Goal: Transaction & Acquisition: Obtain resource

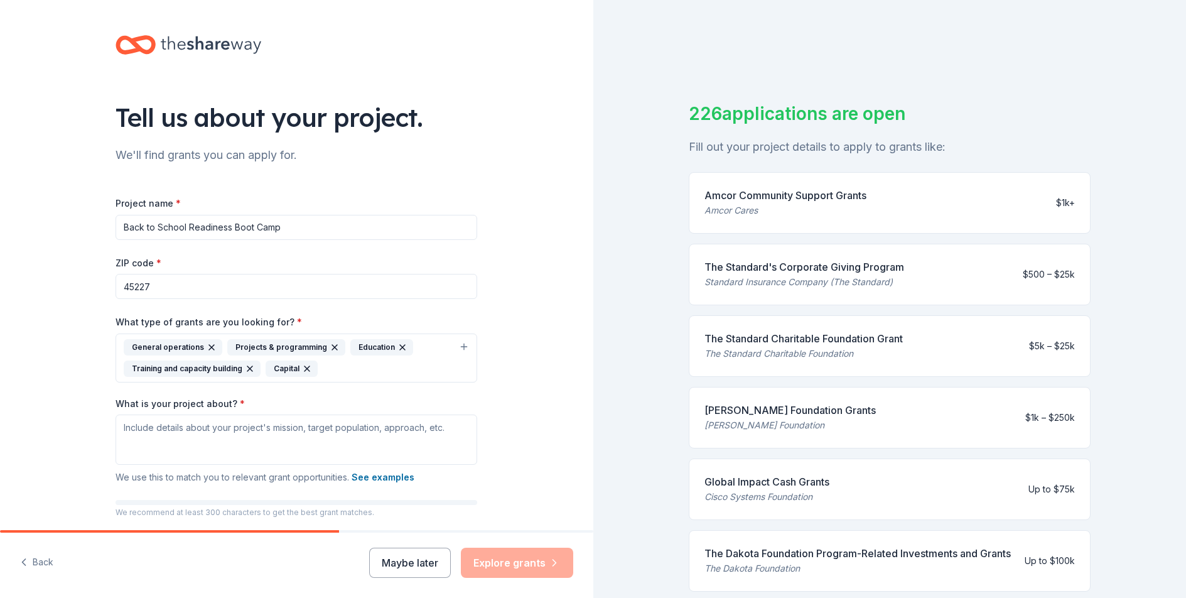
scroll to position [58, 0]
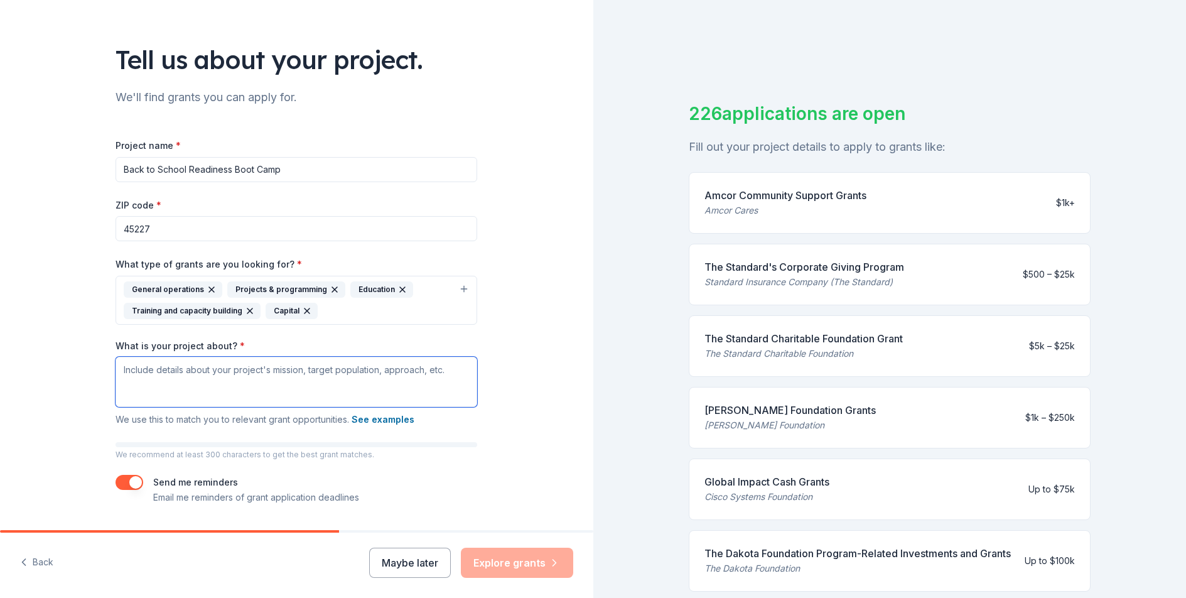
click at [124, 367] on textarea "What is your project about? *" at bounding box center [297, 382] width 362 height 50
paste textarea ""Back to School Readiness Bootcamp" was started in 2019 by Cinci. Bible Way Chu…"
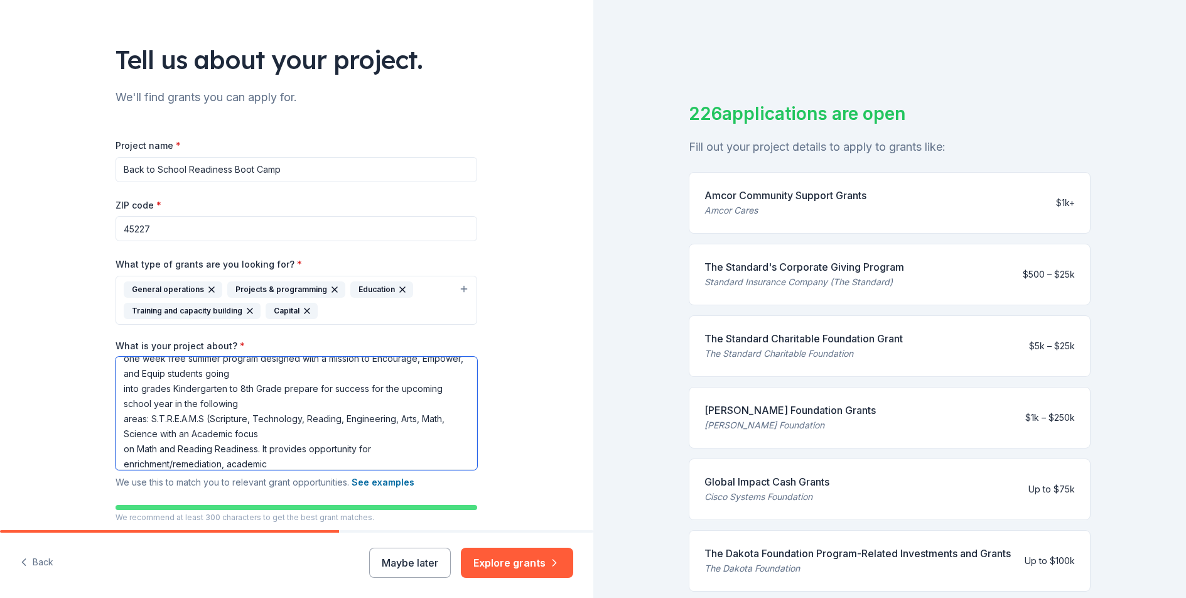
scroll to position [43, 0]
click at [117, 385] on textarea ""Back to School Readiness Bootcamp" was started in 2019 by Cinci. Bible Way Chu…" at bounding box center [297, 413] width 362 height 113
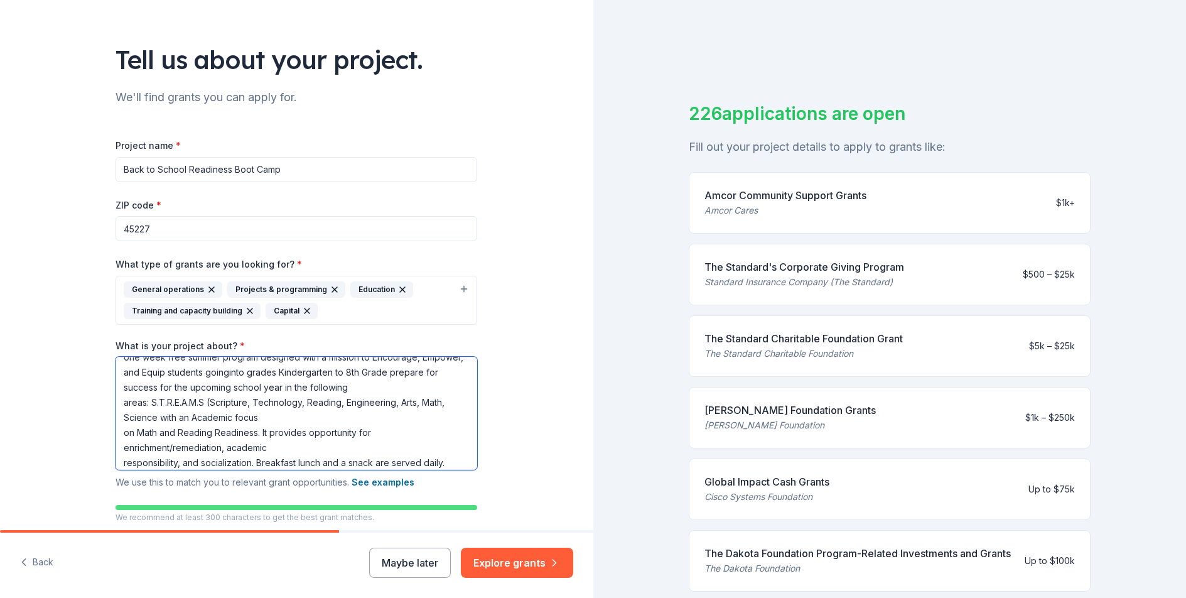
scroll to position [28, 0]
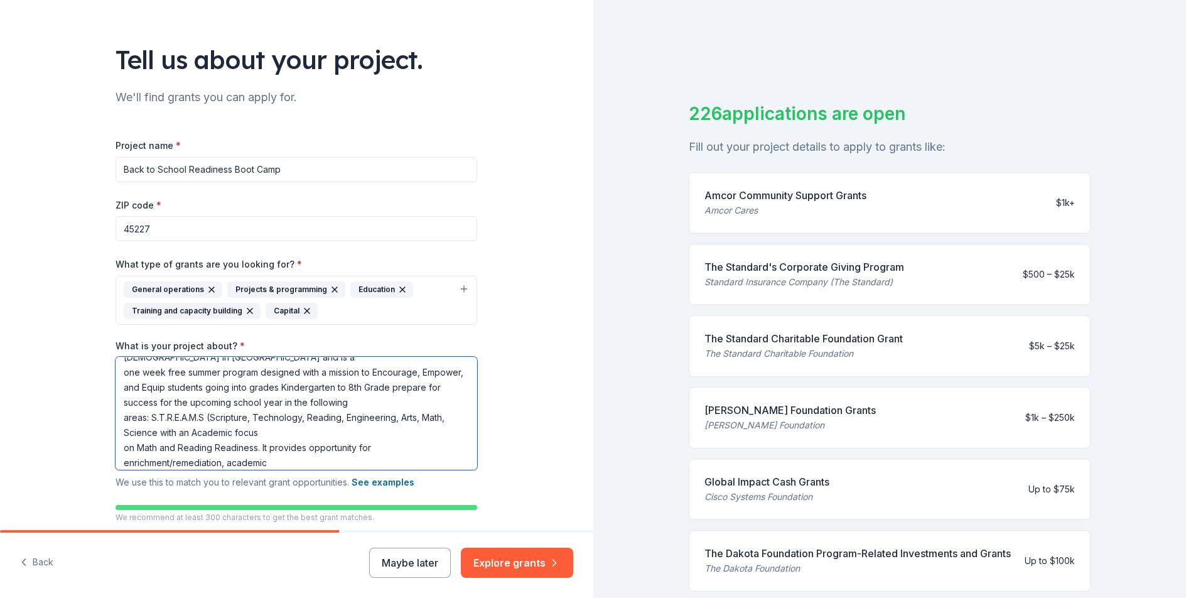
click at [117, 372] on textarea ""Back to School Readiness Bootcamp" was started in 2019 by Cinci. Bible Way Chu…" at bounding box center [297, 413] width 362 height 113
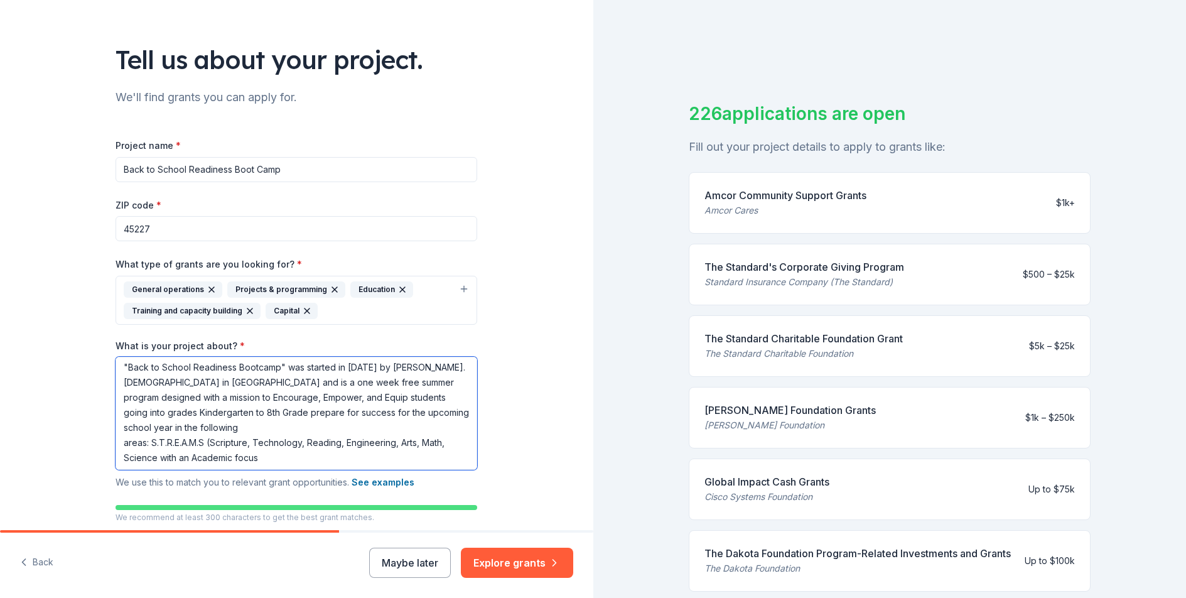
click at [281, 367] on textarea ""Back to School Readiness Bootcamp" was started in 2019 by Cinci. Bible Way Chu…" at bounding box center [297, 413] width 362 height 113
click at [223, 392] on textarea ""Back to School Readiness Bootcamp" (BTSRBC was started in 2019 by Cinci. Bible…" at bounding box center [297, 413] width 362 height 113
click at [418, 369] on textarea ""Back to School Readiness Bootcamp" (BTSRBC was started in 2019 by Cinci. Bible…" at bounding box center [297, 413] width 362 height 113
drag, startPoint x: 117, startPoint y: 385, endPoint x: 409, endPoint y: 366, distance: 293.2
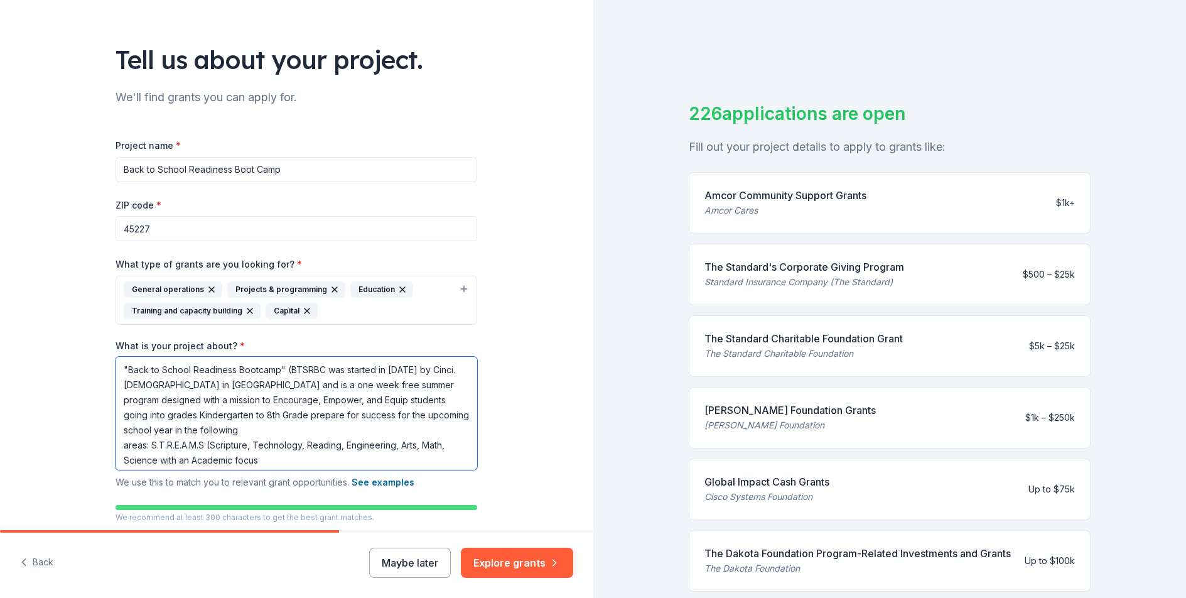
click at [409, 366] on textarea ""Back to School Readiness Bootcamp" (BTSRBC was started in 2019 by Cinci. Bible…" at bounding box center [297, 413] width 362 height 113
click at [408, 367] on textarea ""Back to School Readiness Bootcamp" (BTSRBC was started in 2019 by Cinci. Bible…" at bounding box center [297, 413] width 362 height 113
drag, startPoint x: 409, startPoint y: 366, endPoint x: 276, endPoint y: 385, distance: 134.5
click at [276, 385] on textarea ""Back to School Readiness Bootcamp" (BTSRBC was started in 2019 by Cinci. Bible…" at bounding box center [297, 413] width 362 height 113
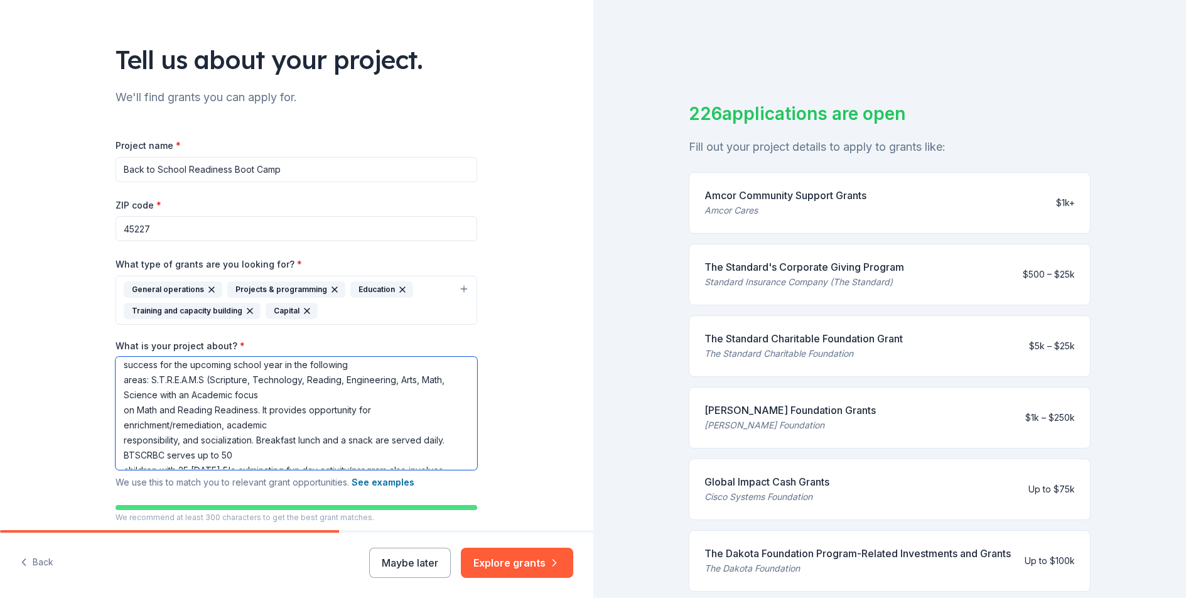
scroll to position [53, 0]
click at [122, 408] on textarea ""Back to School Readiness Bootcamp" (BTSRBC was started in 2019 and is a one we…" at bounding box center [297, 413] width 362 height 113
click at [121, 408] on textarea ""Back to School Readiness Bootcamp" (BTSRBC was started in 2019 and is a one we…" at bounding box center [297, 413] width 362 height 113
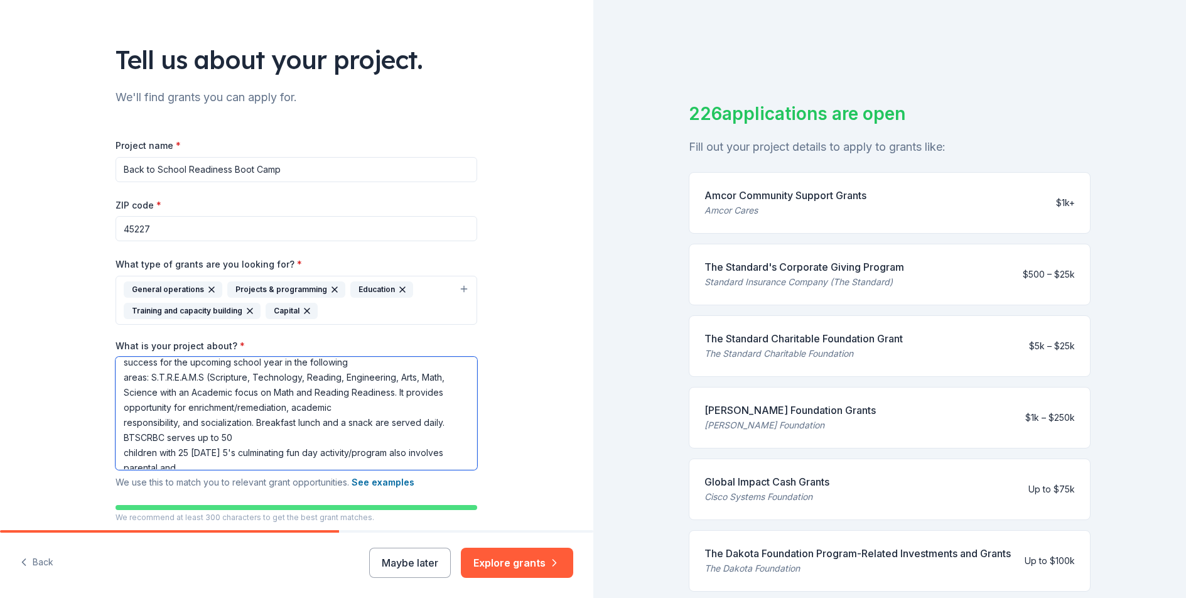
click at [118, 426] on textarea ""Back to School Readiness Bootcamp" (BTSRBC was started in 2019 and is a one we…" at bounding box center [297, 413] width 362 height 113
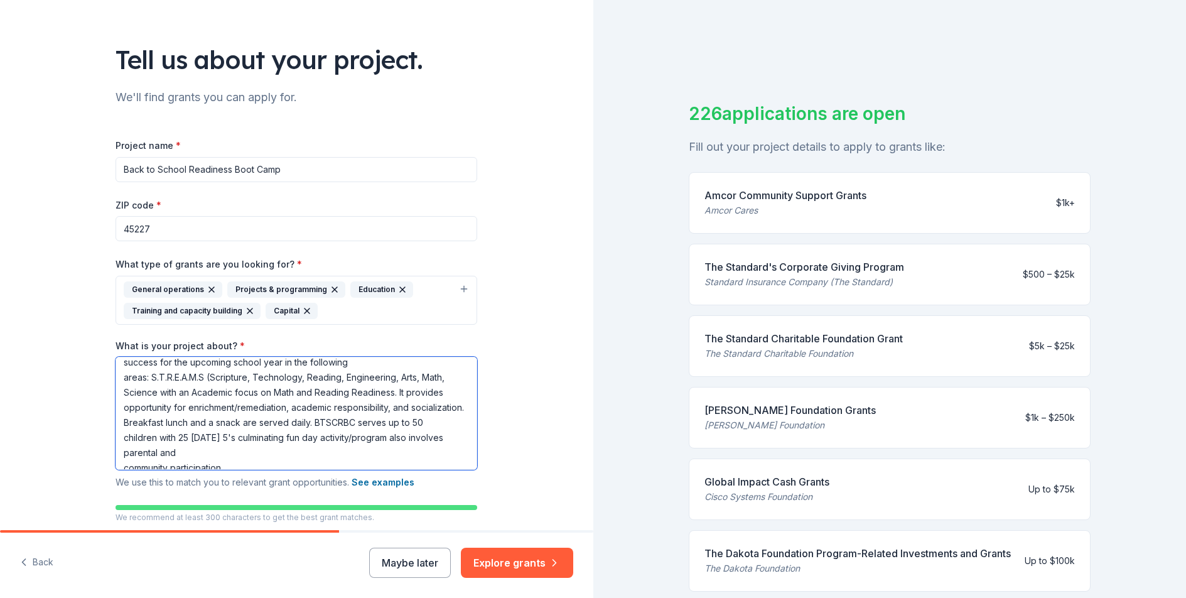
click at [119, 455] on textarea ""Back to School Readiness Bootcamp" (BTSRBC was started in 2019 and is a one we…" at bounding box center [297, 413] width 362 height 113
click at [118, 457] on textarea ""Back to School Readiness Bootcamp" (BTSRBC was started in 2019 and is a one we…" at bounding box center [297, 413] width 362 height 113
type textarea ""Back to School Readiness Bootcamp" (BTSRBC was started in 2019 and is a one we…"
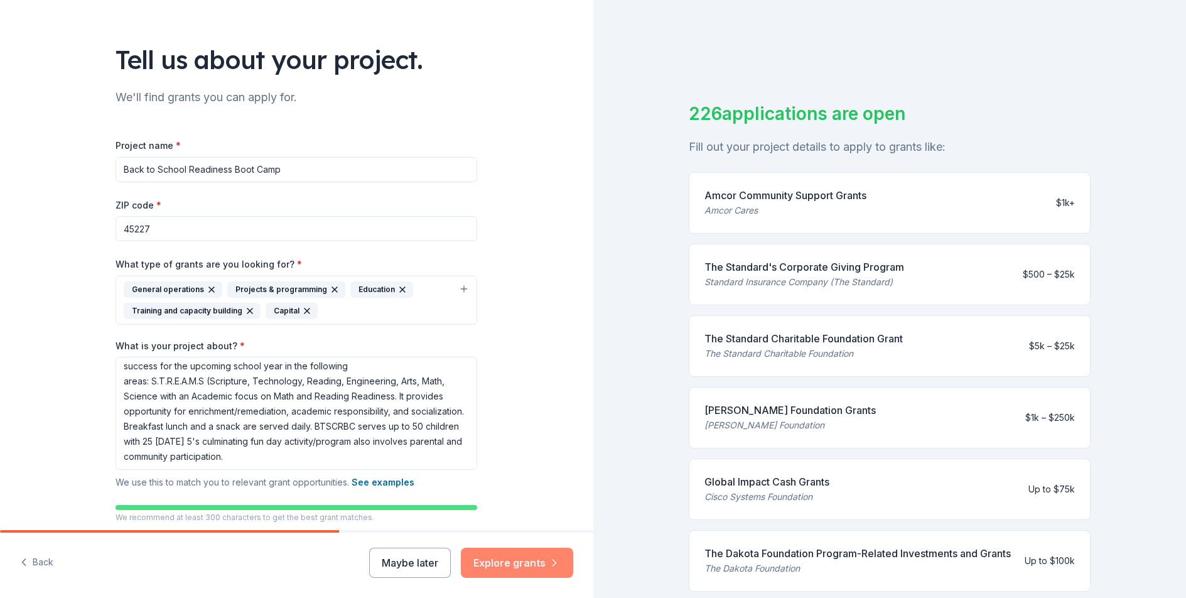
click at [490, 564] on button "Explore grants" at bounding box center [517, 562] width 112 height 30
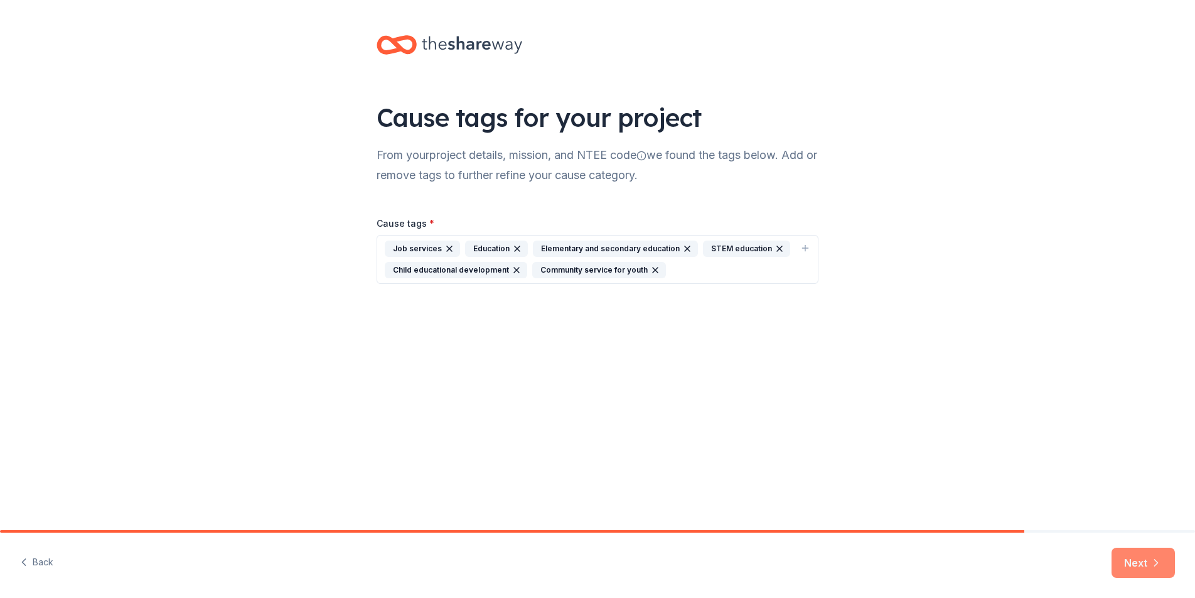
click at [1146, 557] on button "Next" at bounding box center [1143, 562] width 63 height 30
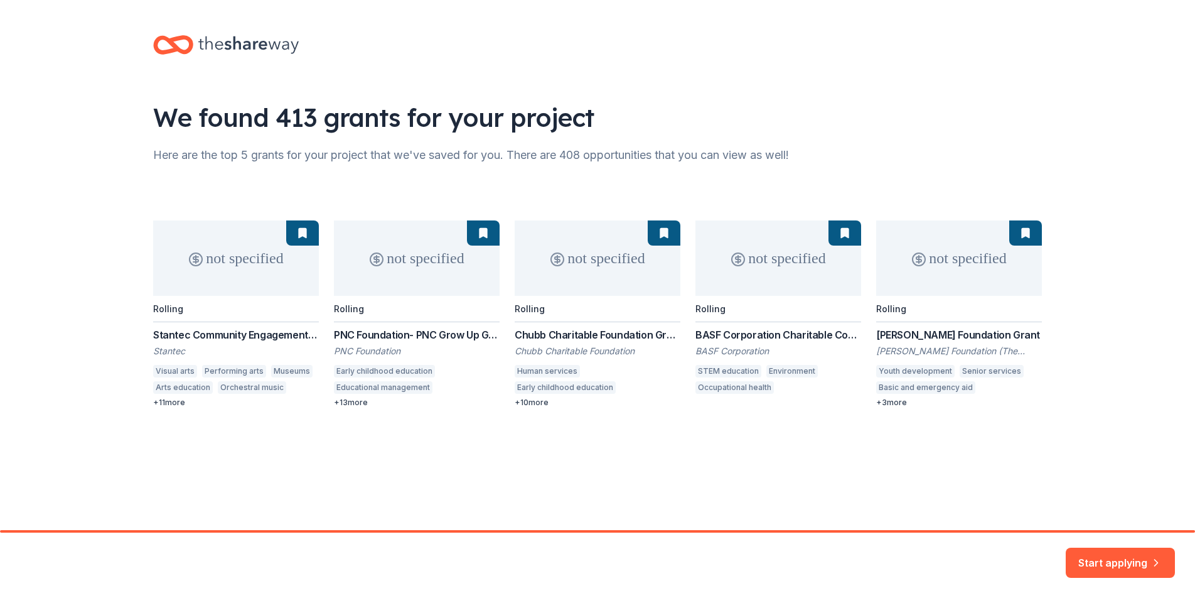
click at [515, 402] on div "not specified Rolling Stantec Community Engagement Grant Stantec Visual arts Pe…" at bounding box center [597, 313] width 889 height 187
click at [527, 402] on div "not specified Rolling Stantec Community Engagement Grant Stantec Visual arts Pe…" at bounding box center [597, 313] width 889 height 187
click at [519, 401] on div "not specified Rolling Stantec Community Engagement Grant Stantec Visual arts Pe…" at bounding box center [597, 313] width 889 height 187
click at [1097, 557] on button "Start applying" at bounding box center [1120, 555] width 109 height 30
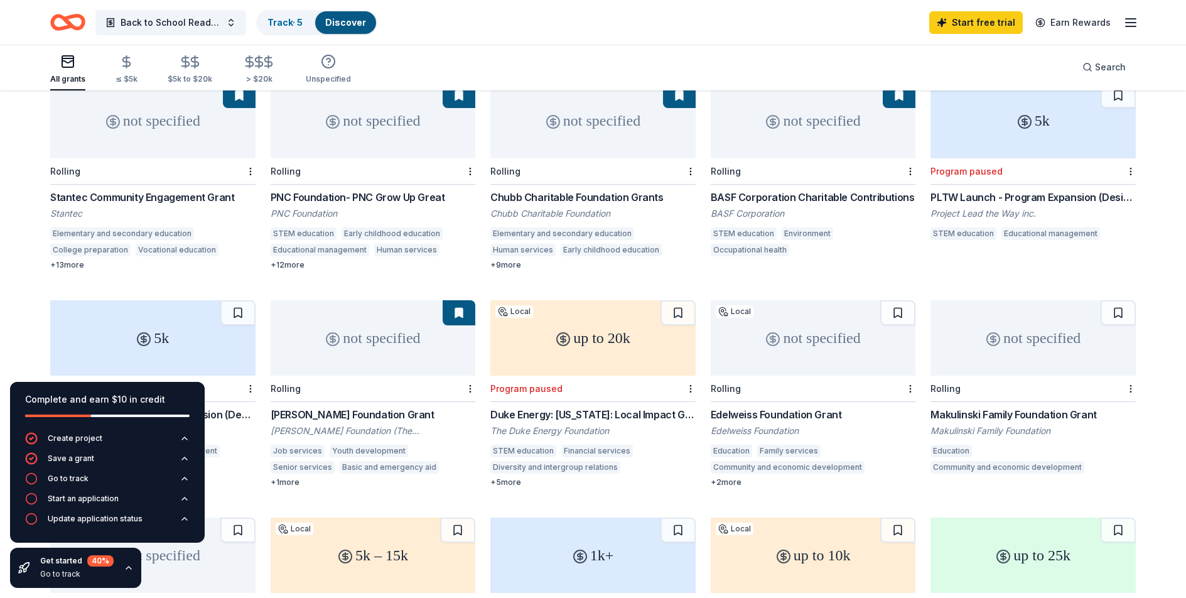
scroll to position [143, 0]
click at [286, 259] on div "+ 12 more" at bounding box center [373, 264] width 205 height 10
click at [1126, 20] on icon "button" at bounding box center [1130, 22] width 15 height 15
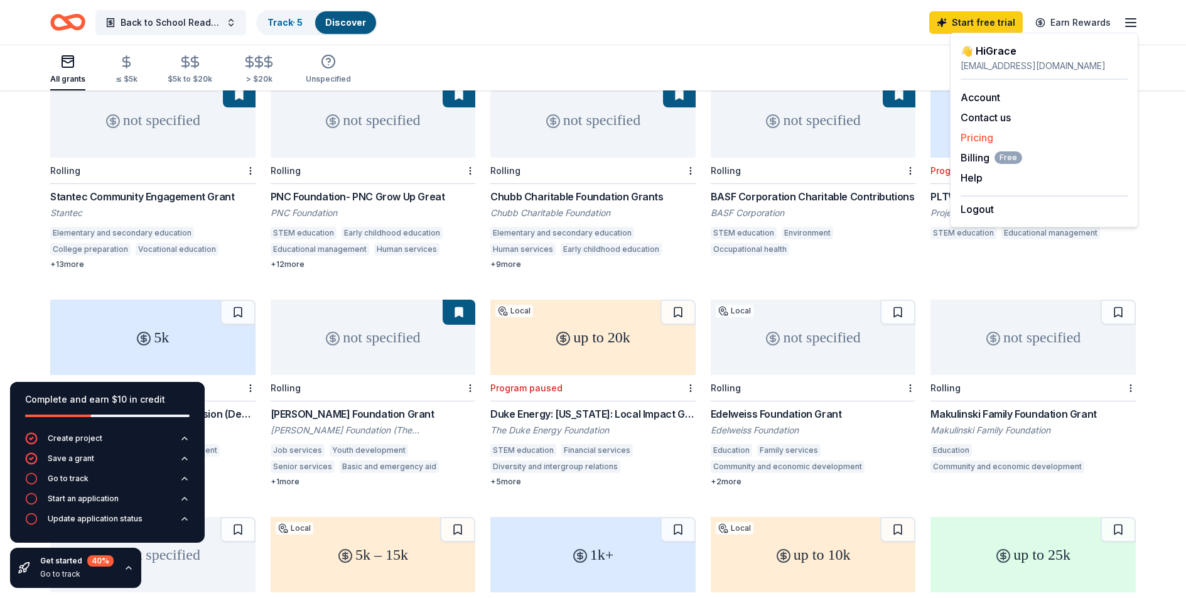
click at [976, 137] on link "Pricing" at bounding box center [977, 137] width 33 height 13
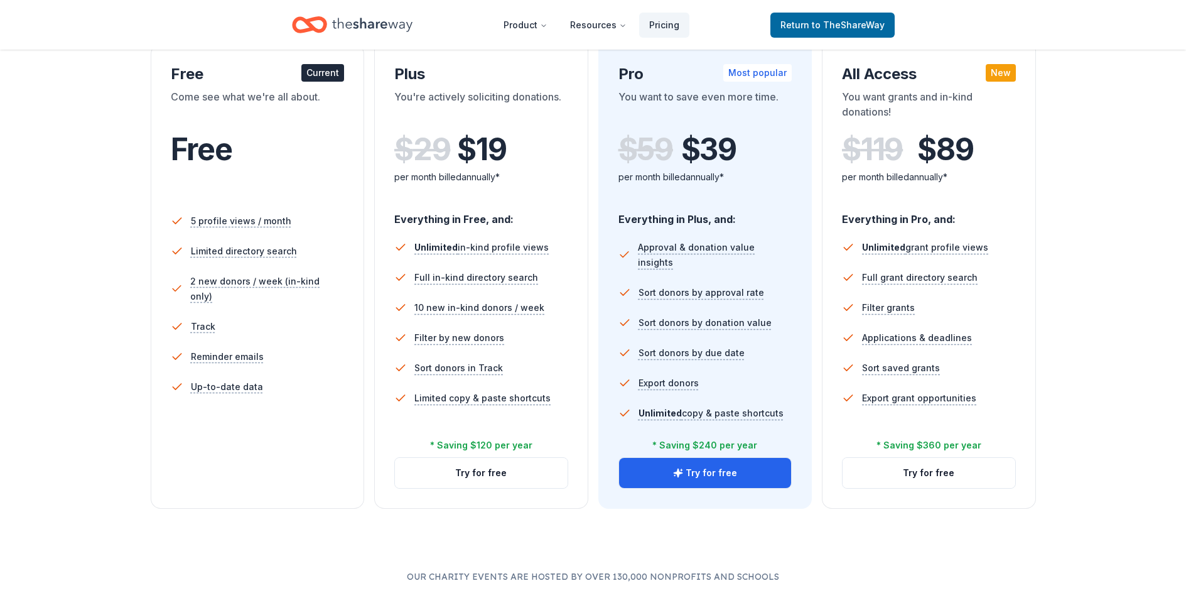
scroll to position [228, 0]
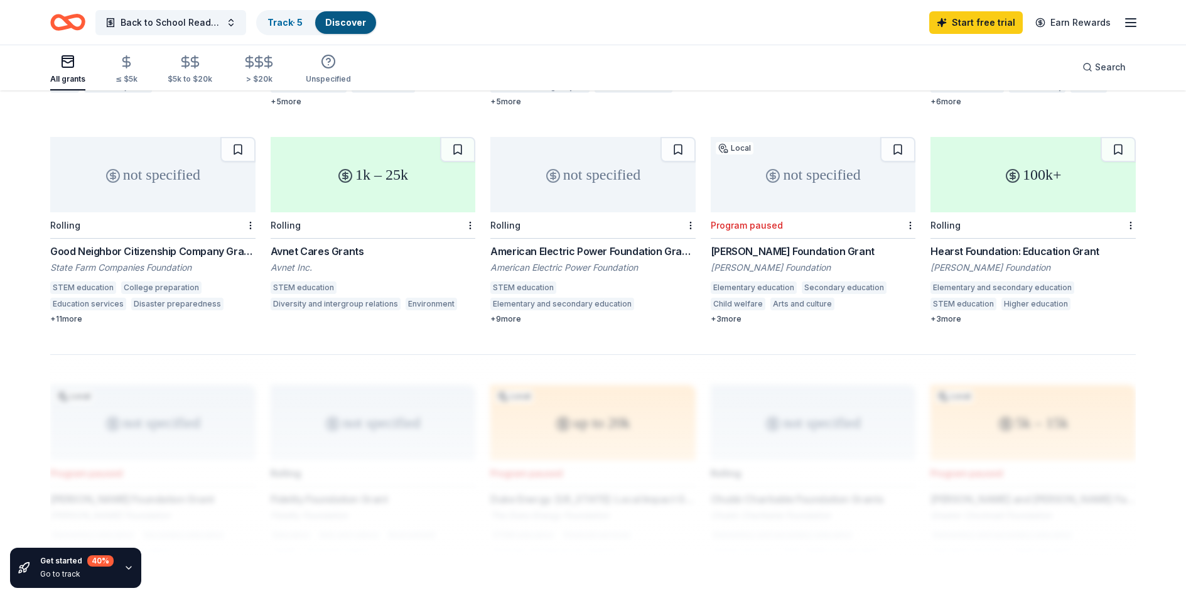
scroll to position [740, 0]
click at [505, 313] on div "+ 9 more" at bounding box center [592, 318] width 205 height 10
click at [956, 313] on div "+ 3 more" at bounding box center [1032, 318] width 205 height 10
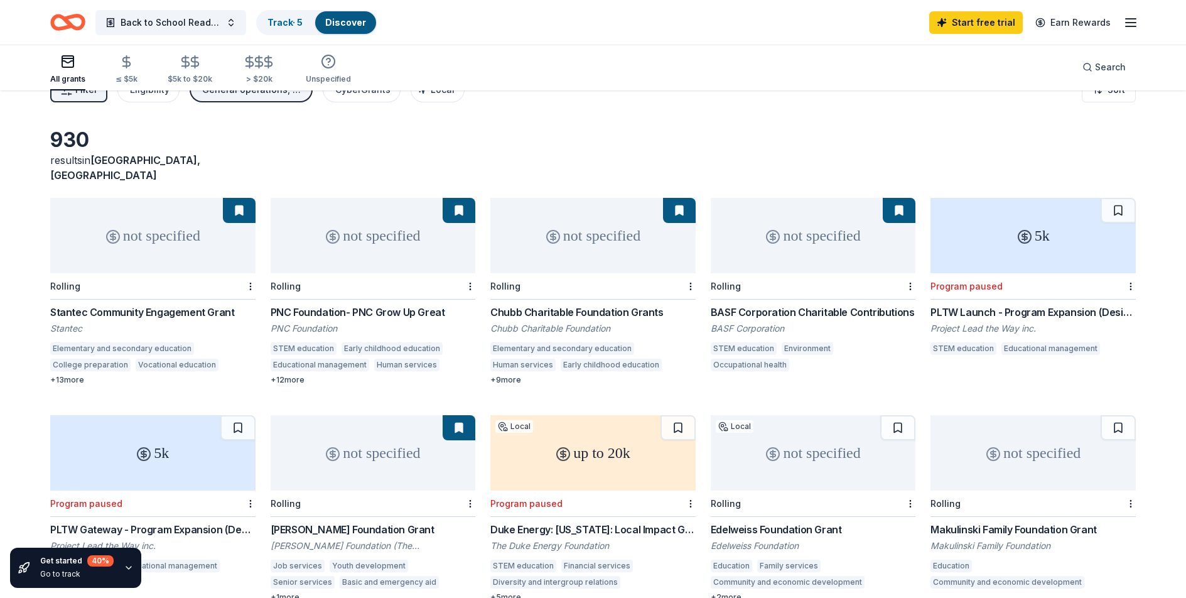
scroll to position [0, 0]
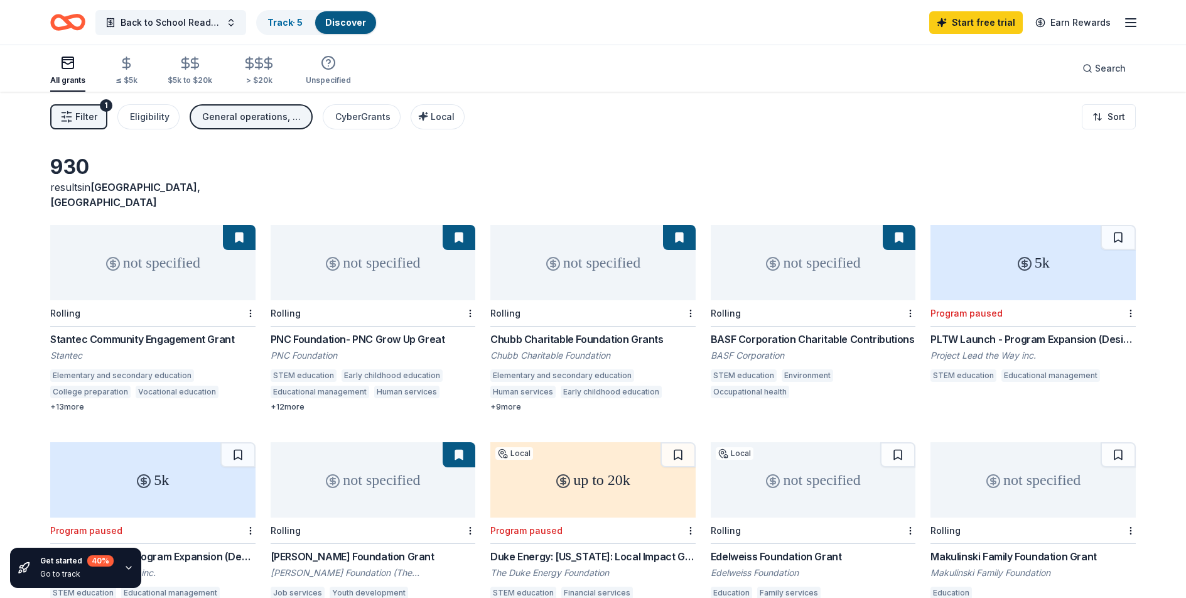
click at [1133, 23] on line "button" at bounding box center [1131, 23] width 10 height 0
click at [991, 93] on link "Account" at bounding box center [981, 97] width 40 height 13
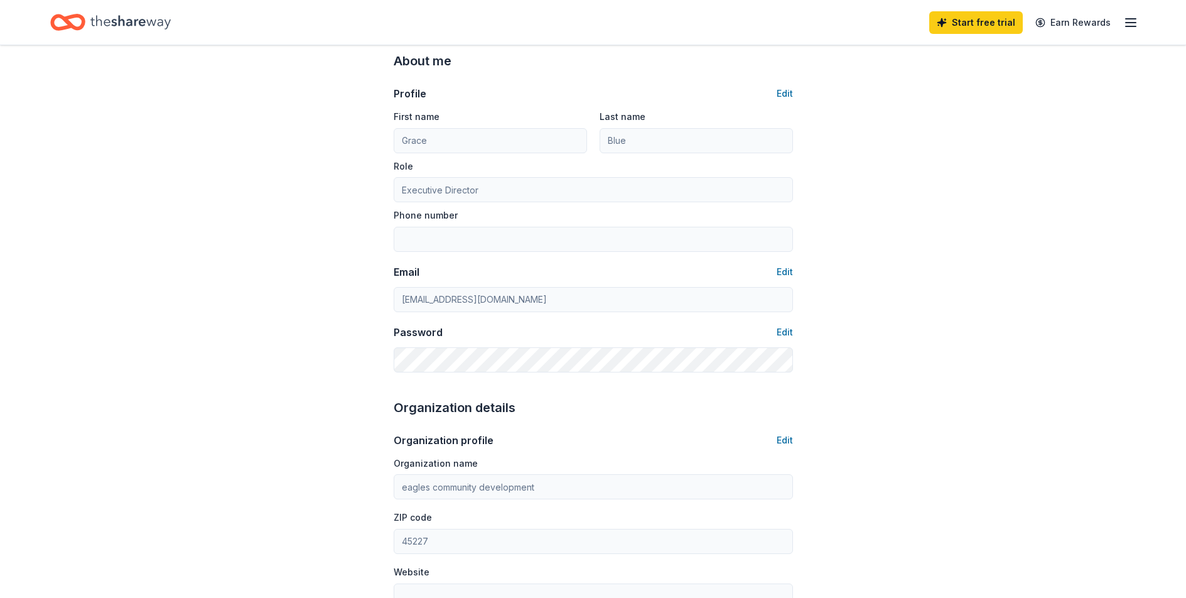
scroll to position [53, 0]
click at [780, 327] on button "Edit" at bounding box center [785, 331] width 16 height 15
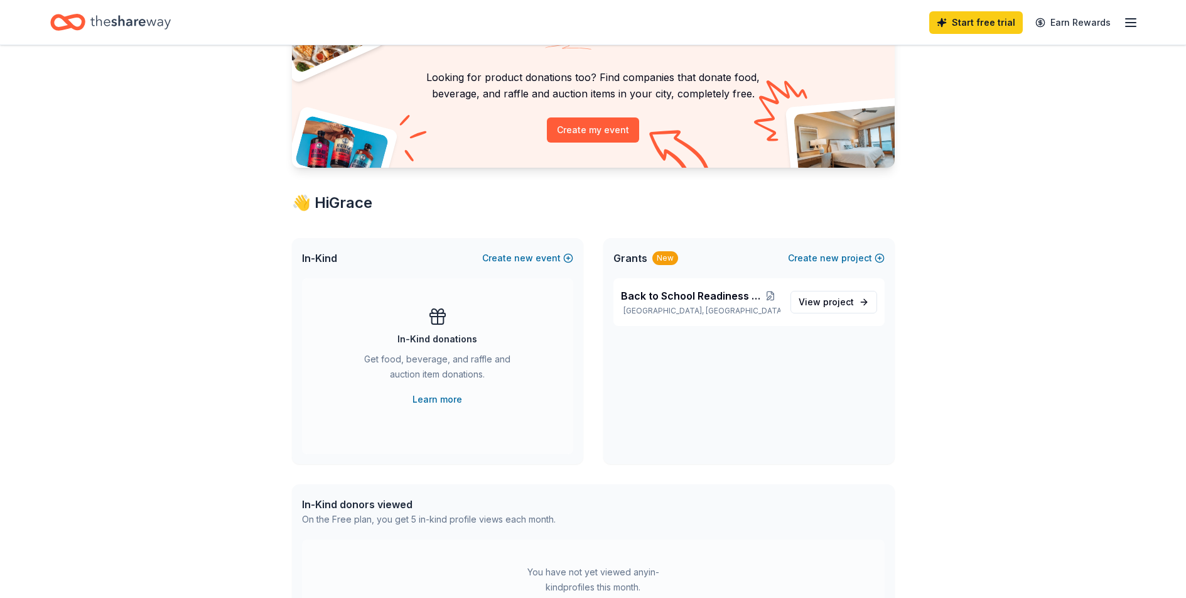
scroll to position [88, 0]
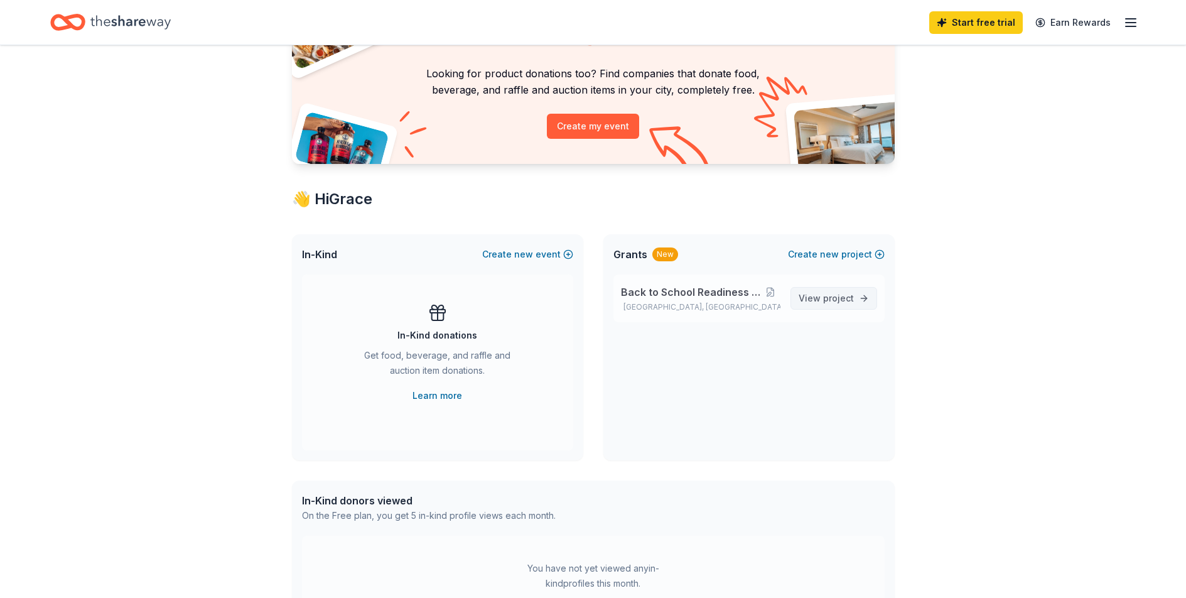
click at [829, 293] on span "project" at bounding box center [838, 298] width 31 height 11
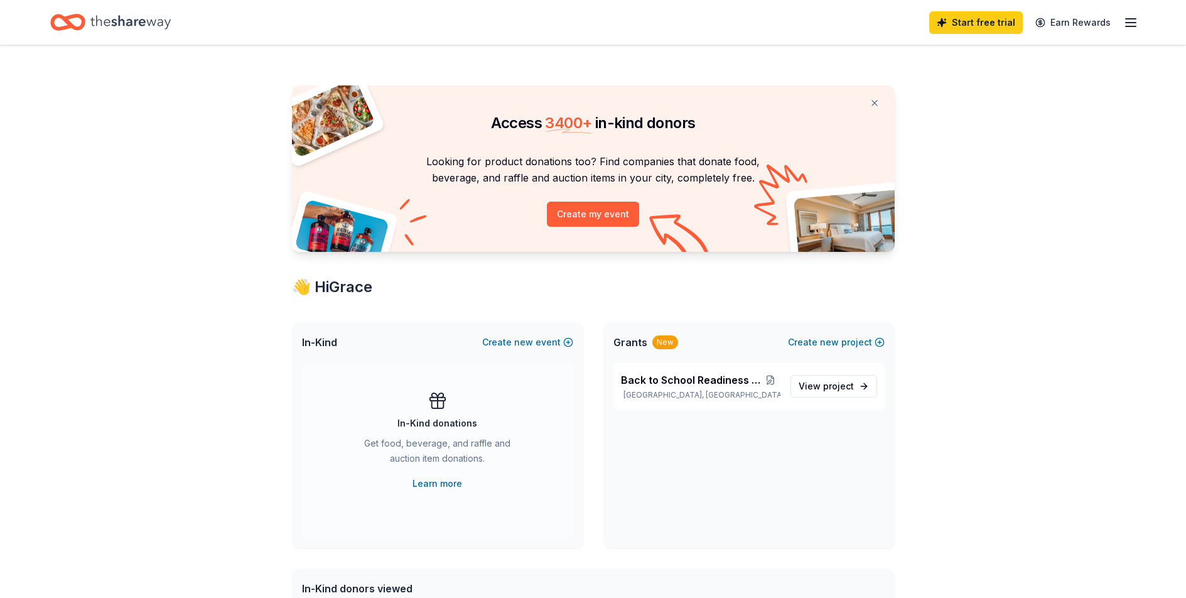
click at [1134, 23] on line "button" at bounding box center [1131, 23] width 10 height 0
click at [982, 91] on link "Account" at bounding box center [981, 97] width 40 height 13
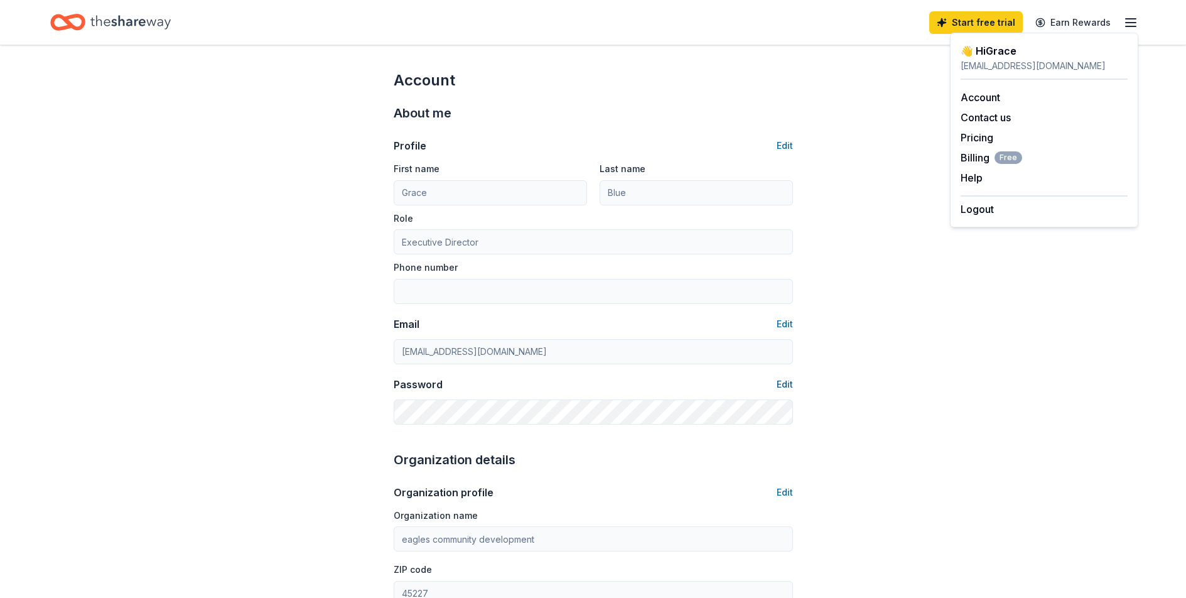
click at [779, 384] on button "Edit" at bounding box center [785, 384] width 16 height 15
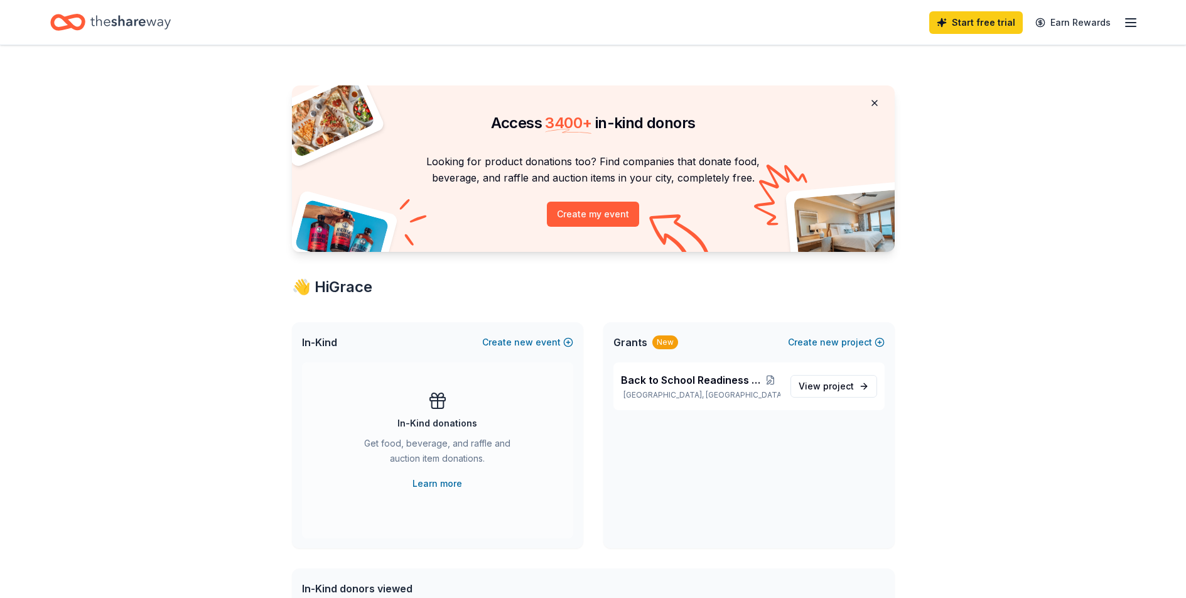
click at [875, 103] on button at bounding box center [874, 102] width 30 height 25
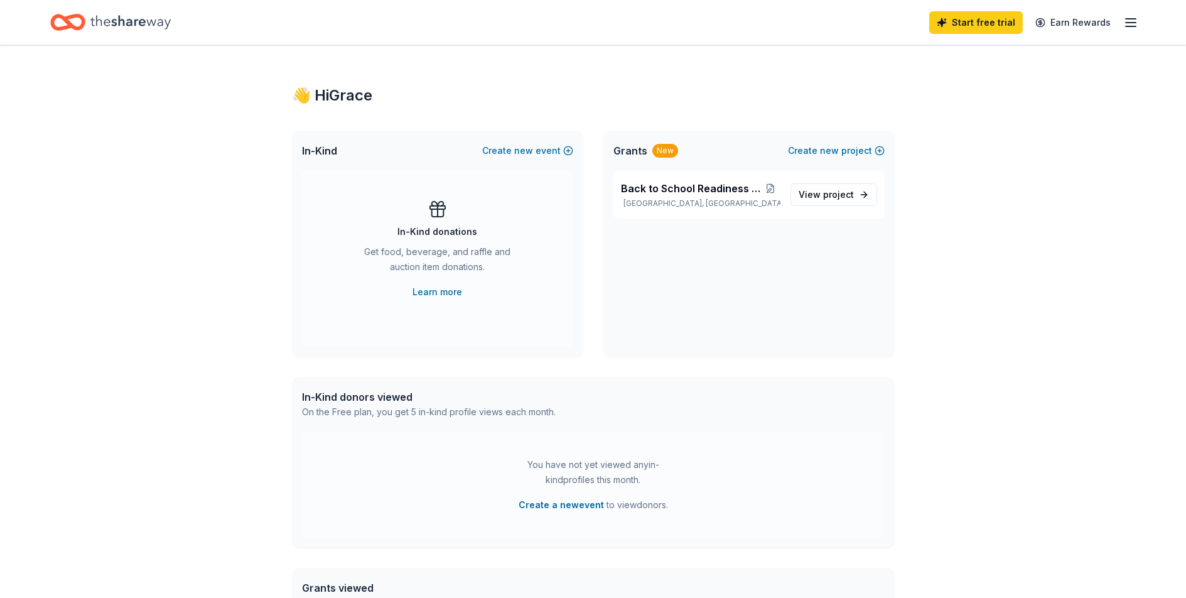
scroll to position [53, 0]
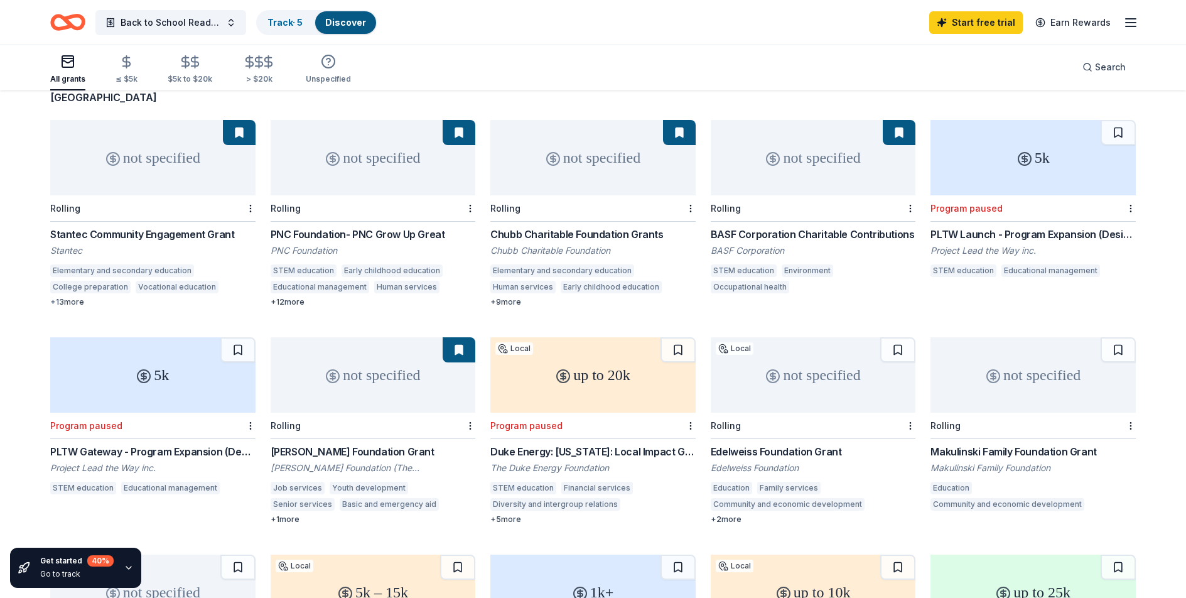
scroll to position [107, 0]
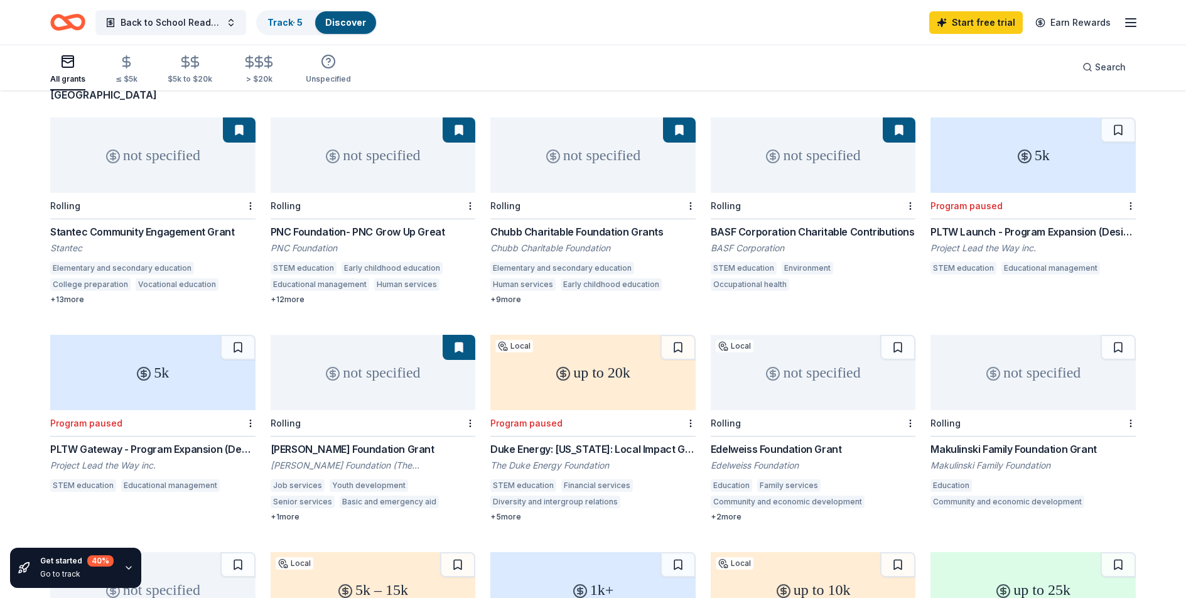
click at [511, 294] on div "+ 9 more" at bounding box center [592, 299] width 205 height 10
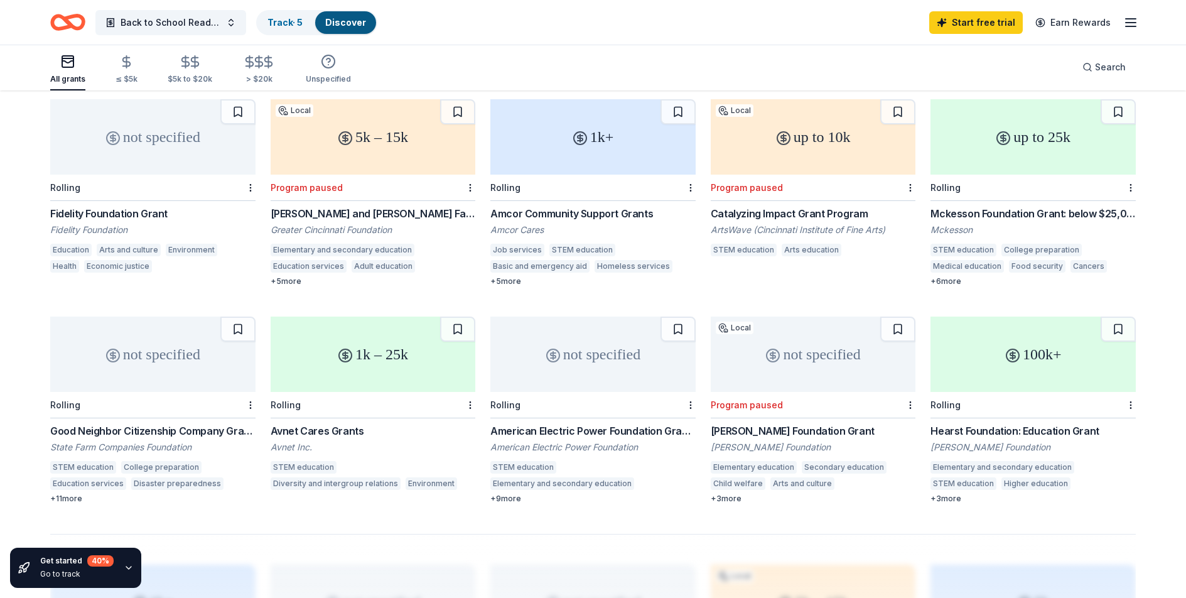
scroll to position [561, 0]
click at [403, 205] on div "Donald C. and Laura M. Harrison Family Foundation Grant" at bounding box center [373, 212] width 205 height 15
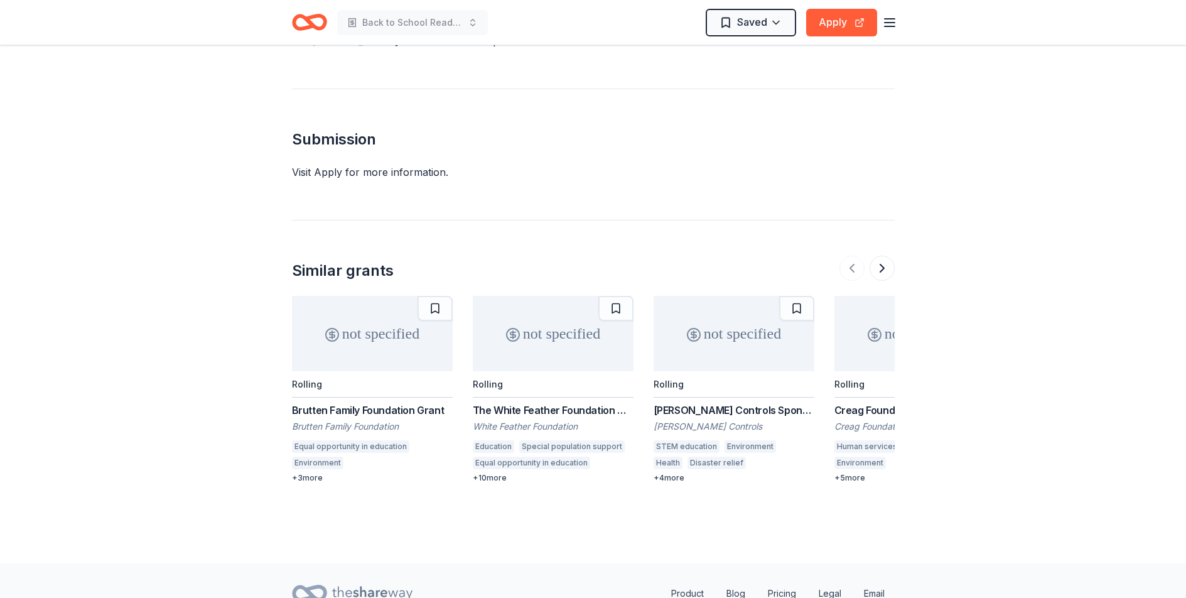
scroll to position [1140, 0]
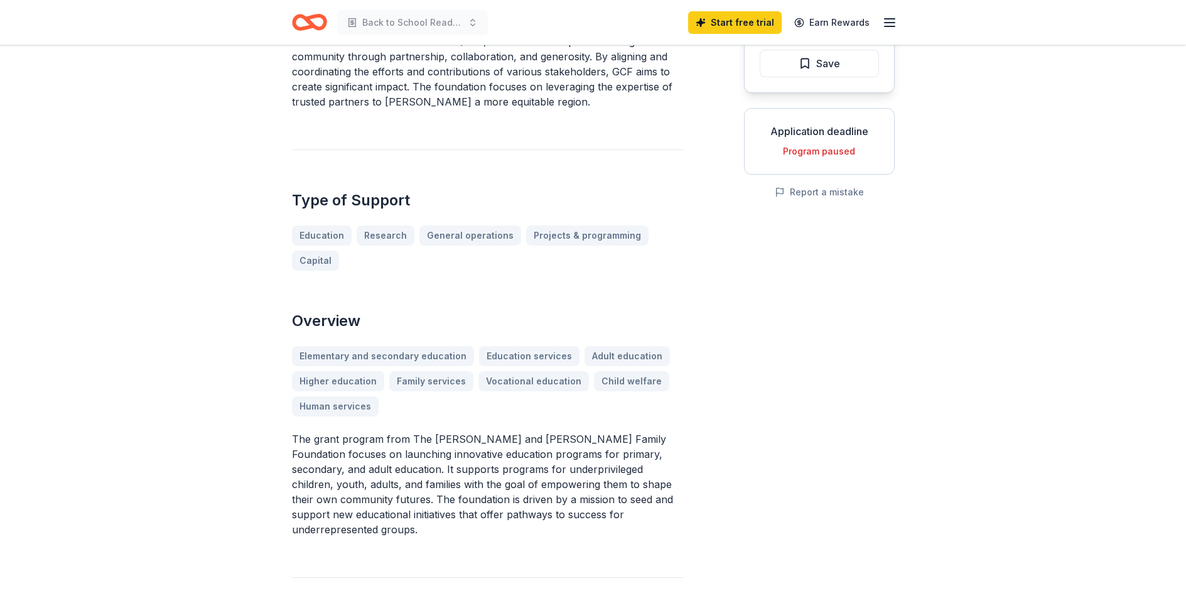
scroll to position [175, 0]
click at [819, 152] on div "Program paused" at bounding box center [819, 150] width 129 height 15
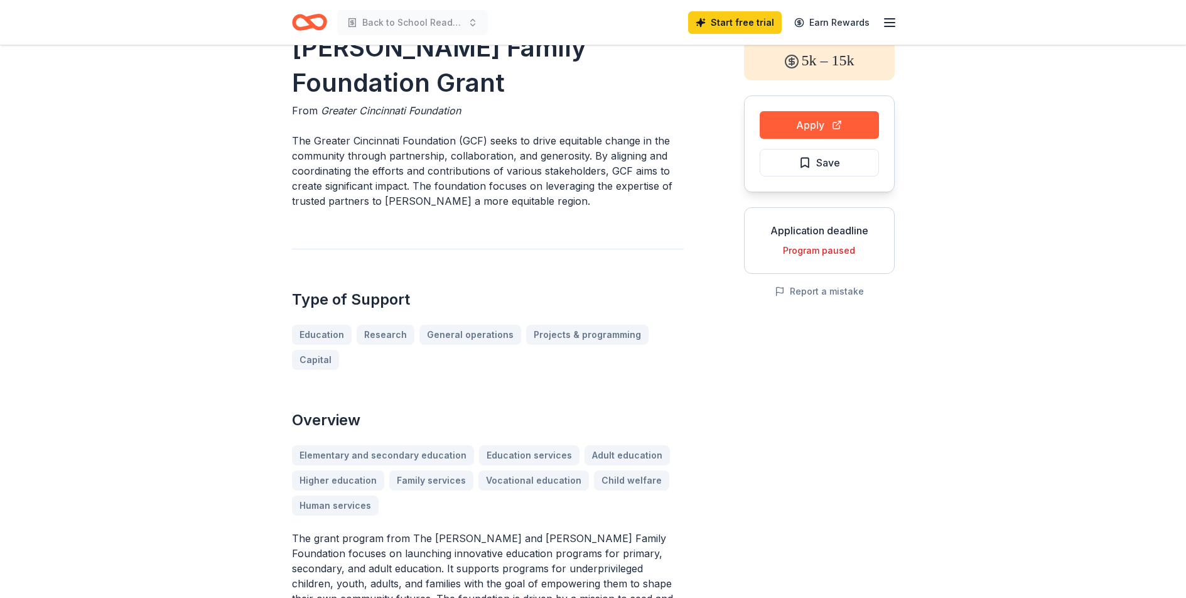
scroll to position [0, 0]
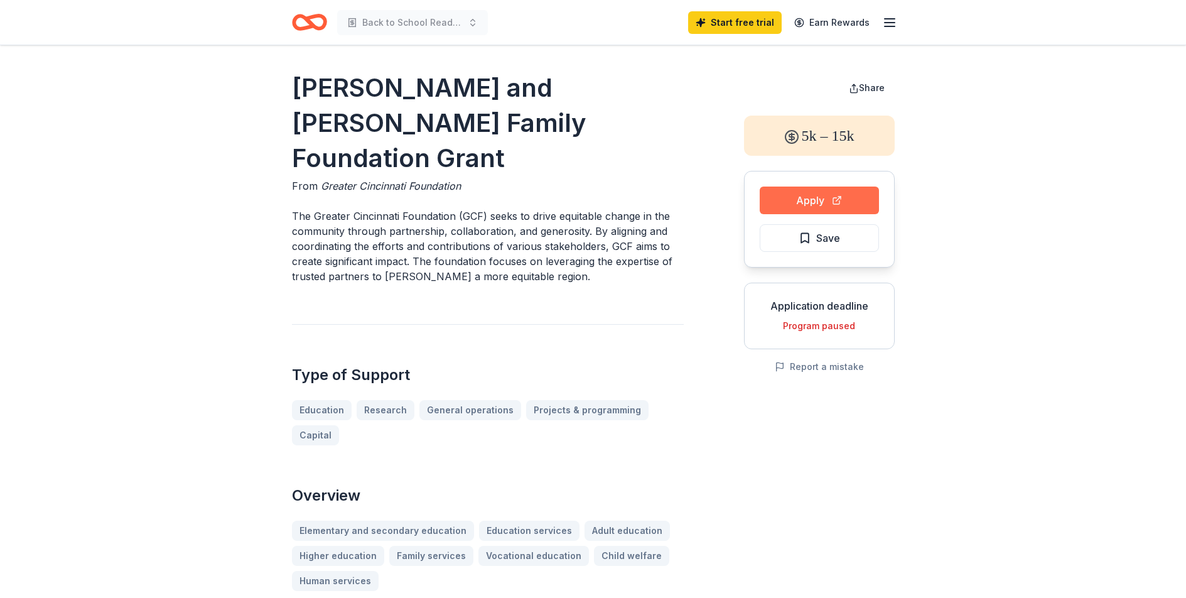
click at [784, 198] on button "Apply" at bounding box center [819, 200] width 119 height 28
